Goal: Find specific page/section: Find specific page/section

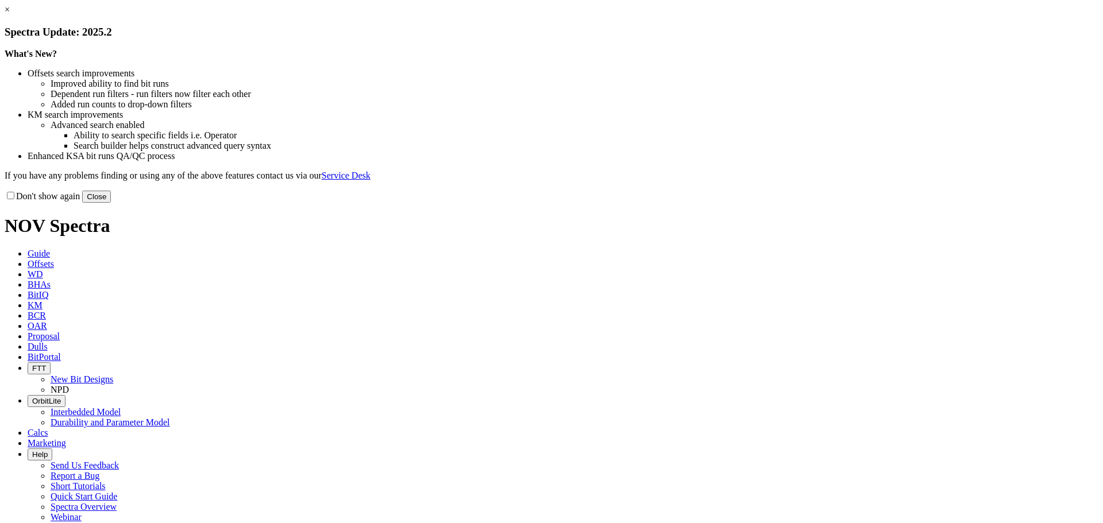
drag, startPoint x: 779, startPoint y: 320, endPoint x: 677, endPoint y: 273, distance: 112.3
click at [111, 203] on button "Close" at bounding box center [96, 197] width 29 height 12
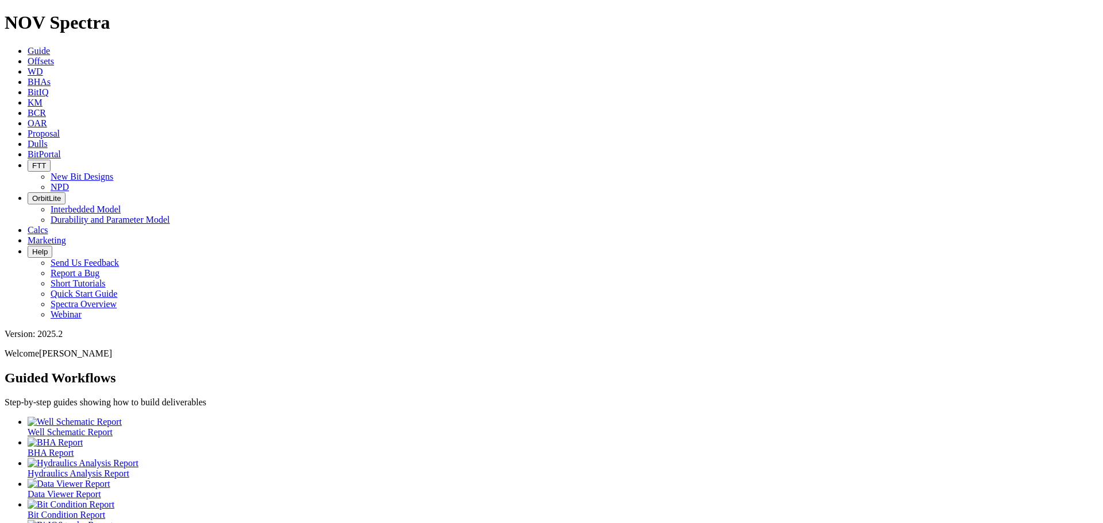
click at [54, 56] on span "Offsets" at bounding box center [41, 61] width 26 height 10
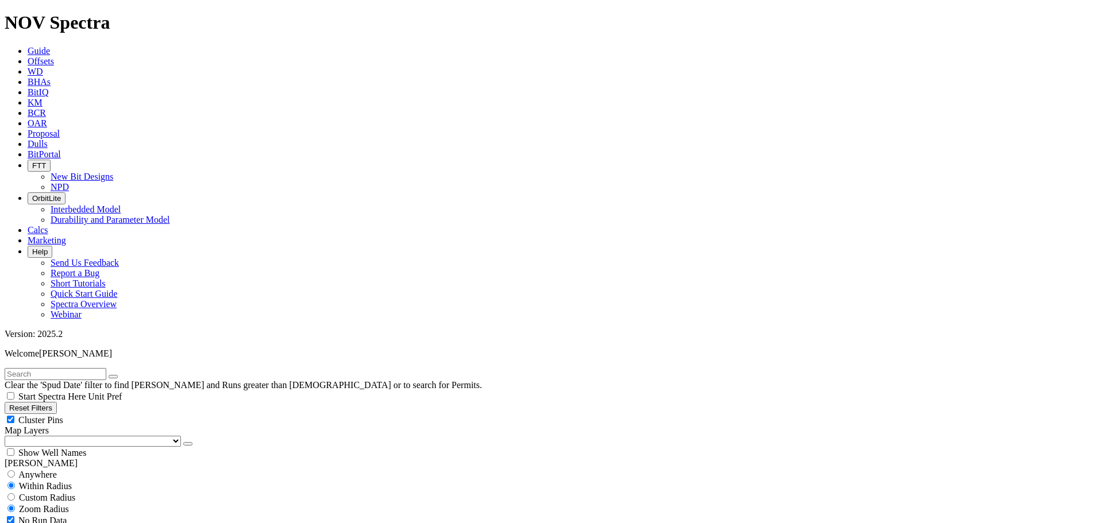
click at [111, 414] on div "Cluster Pins" at bounding box center [551, 419] width 1093 height 11
checkbox input "false"
click at [69, 436] on select "US Counties [GEOGRAPHIC_DATA], [GEOGRAPHIC_DATA] [GEOGRAPHIC_DATA], [GEOGRAPHIC…" at bounding box center [93, 441] width 176 height 11
click at [9, 436] on select "US Counties [GEOGRAPHIC_DATA], [GEOGRAPHIC_DATA] [GEOGRAPHIC_DATA], [GEOGRAPHIC…" at bounding box center [93, 441] width 176 height 11
click at [52, 368] on input "text" at bounding box center [56, 374] width 102 height 12
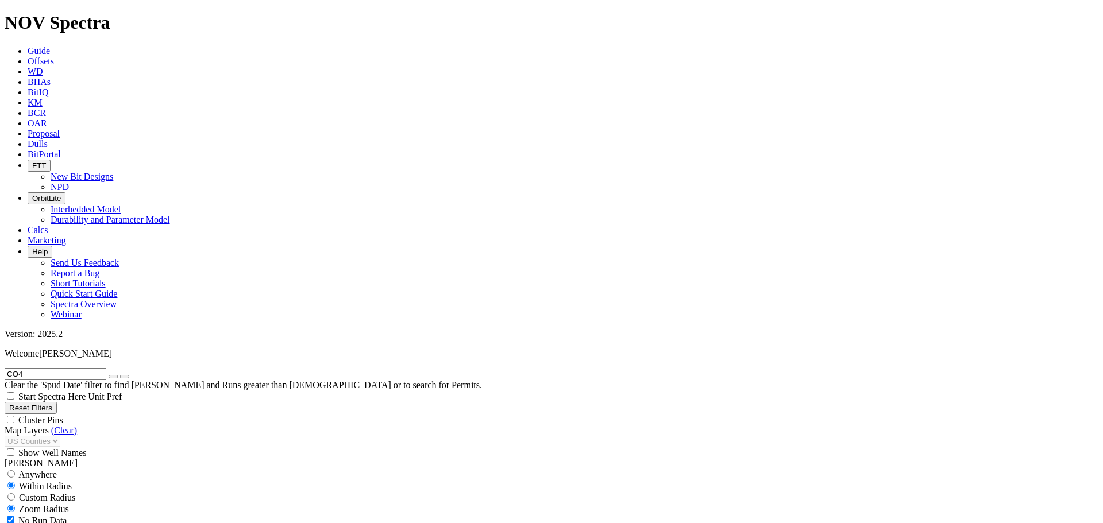
type input "CO4"
click at [120, 375] on button "submit" at bounding box center [124, 376] width 9 height 3
